Goal: Transaction & Acquisition: Purchase product/service

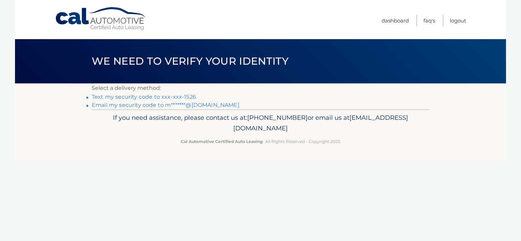
click at [150, 97] on link "Text my security code to xxx-xxx-1526" at bounding box center [144, 97] width 104 height 6
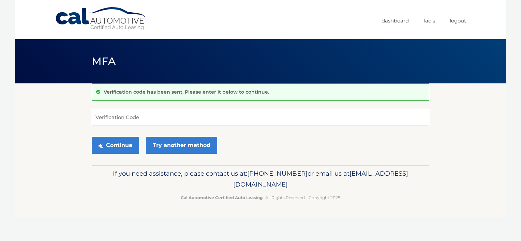
click at [128, 119] on input "Verification Code" at bounding box center [260, 117] width 337 height 17
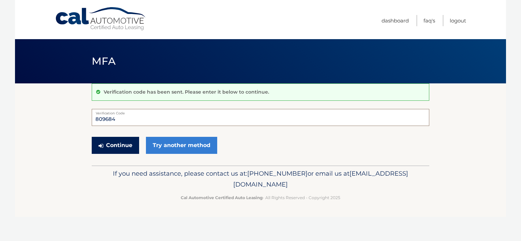
type input "809684"
click at [108, 142] on button "Continue" at bounding box center [115, 145] width 47 height 17
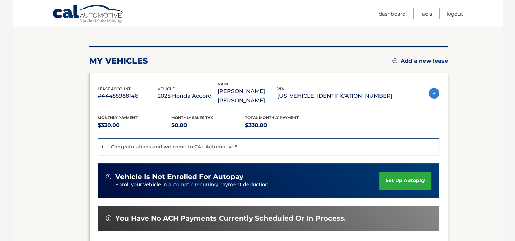
scroll to position [196, 0]
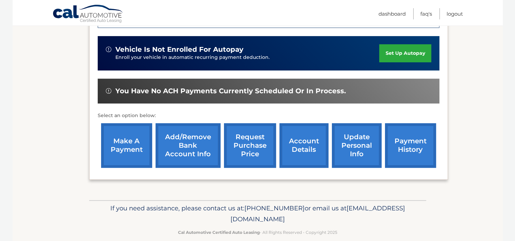
click at [117, 137] on link "make a payment" at bounding box center [126, 145] width 51 height 45
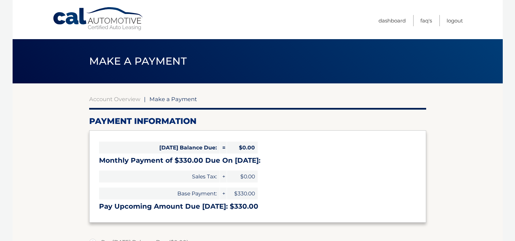
select select "MTNjMDAyMzYtN2Q4MC00Y2RjLWJkZGItMmFjNzdlNzMzZDY4"
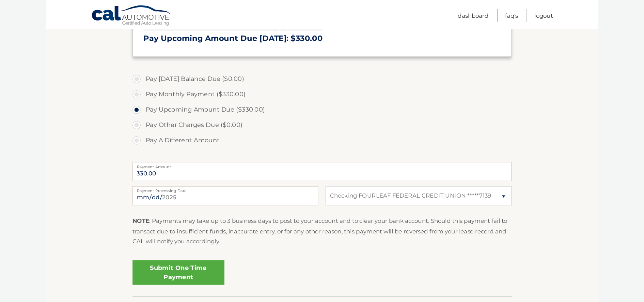
scroll to position [173, 0]
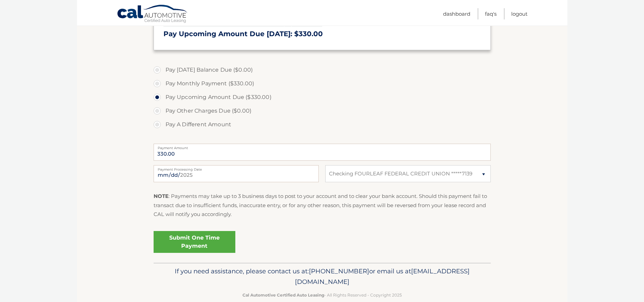
drag, startPoint x: 474, startPoint y: 0, endPoint x: 42, endPoint y: 171, distance: 464.3
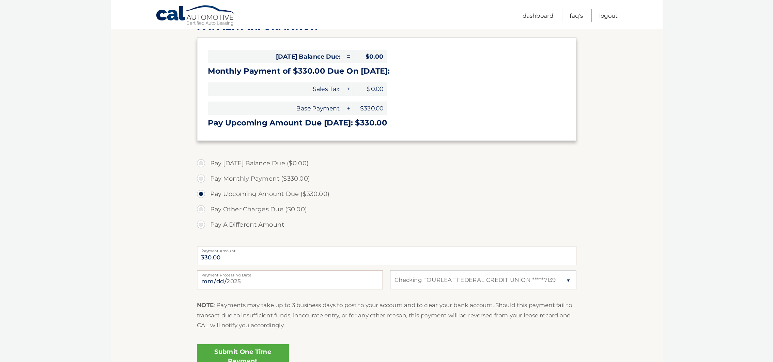
scroll to position [97, 0]
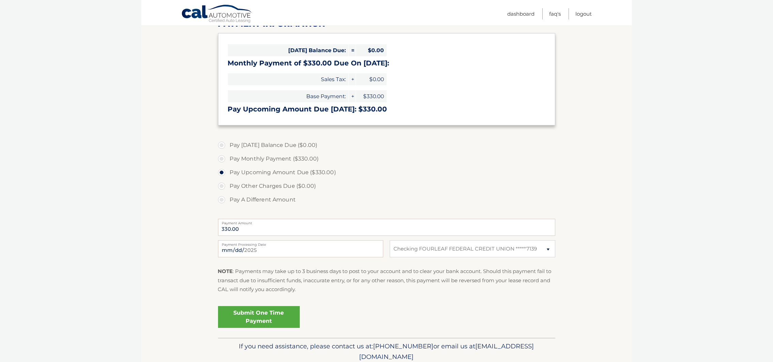
drag, startPoint x: 204, startPoint y: 0, endPoint x: 5, endPoint y: 221, distance: 297.5
click at [5, 221] on body "Cal Automotive Menu Dashboard FAQ's Logout |" at bounding box center [386, 84] width 773 height 362
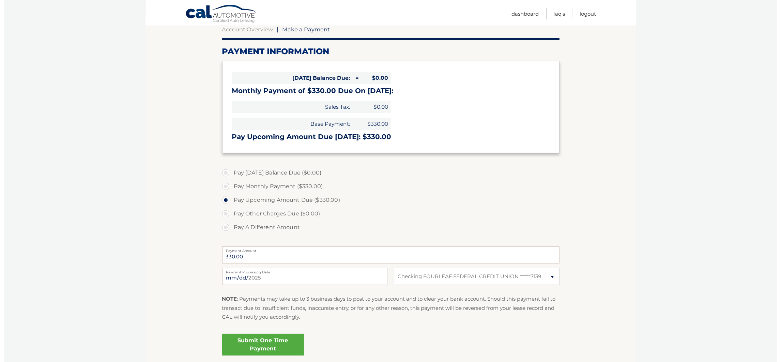
scroll to position [72, 0]
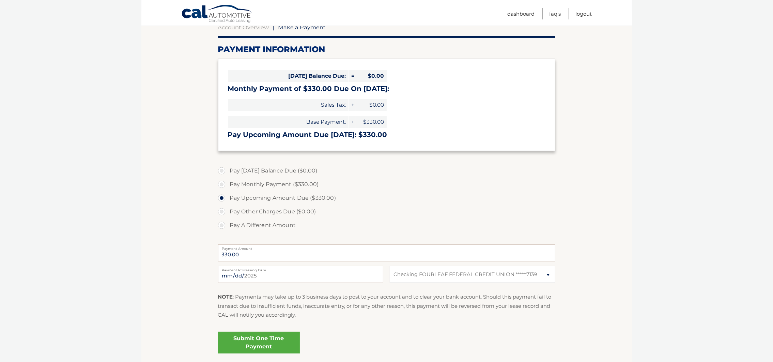
click at [257, 241] on link "Submit One Time Payment" at bounding box center [259, 342] width 82 height 22
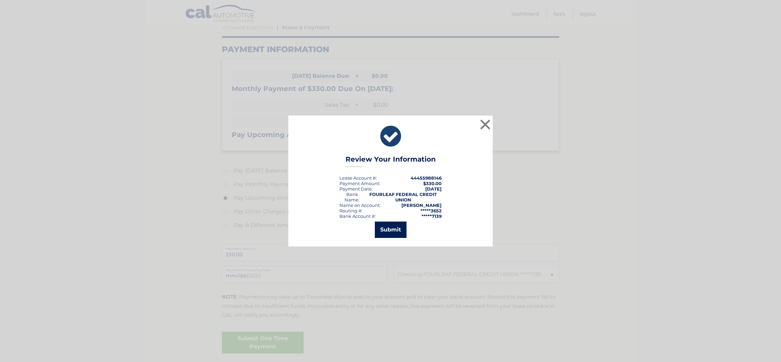
click at [387, 228] on button "Submit" at bounding box center [391, 229] width 32 height 16
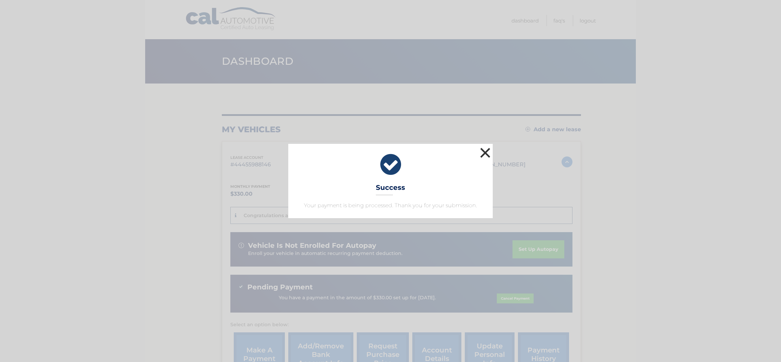
click at [482, 153] on button "×" at bounding box center [485, 153] width 14 height 14
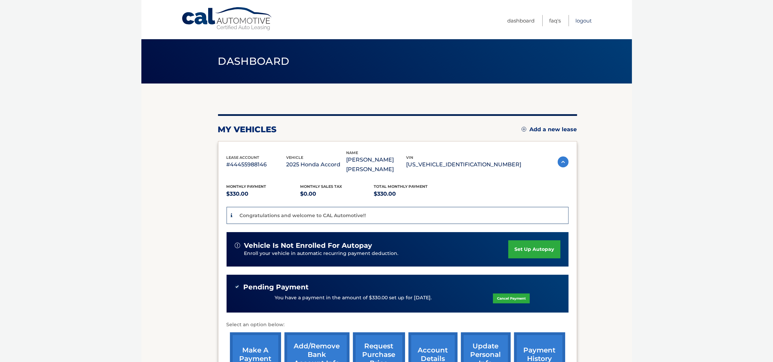
click at [584, 18] on link "Logout" at bounding box center [584, 20] width 16 height 11
